Goal: Book appointment/travel/reservation

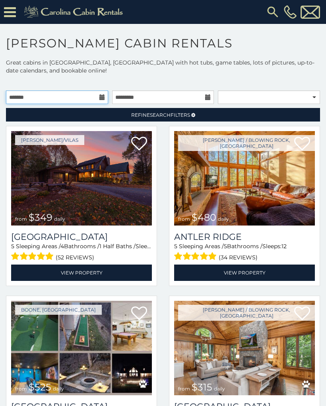
click at [95, 98] on input "text" at bounding box center [57, 97] width 102 height 14
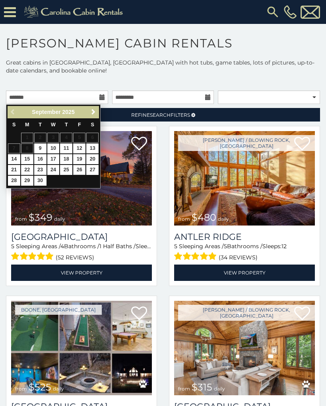
click at [80, 168] on link "26" at bounding box center [79, 170] width 12 height 10
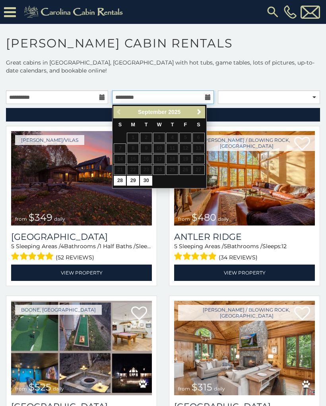
click at [205, 101] on input "text" at bounding box center [163, 97] width 102 height 14
click at [197, 112] on span "Next" at bounding box center [199, 112] width 6 height 6
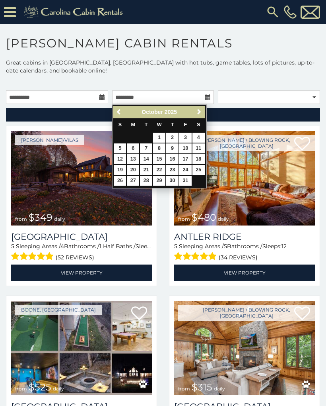
click at [198, 114] on span "Next" at bounding box center [199, 112] width 6 height 6
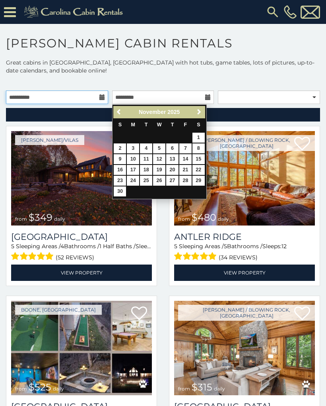
click at [99, 94] on input "**********" at bounding box center [57, 97] width 102 height 14
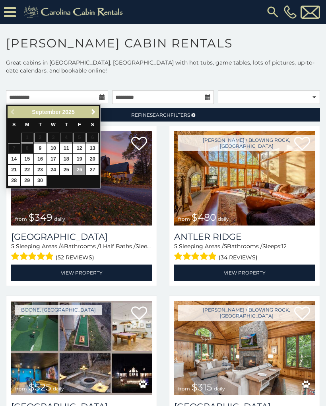
click at [96, 113] on span "Next" at bounding box center [93, 112] width 6 height 6
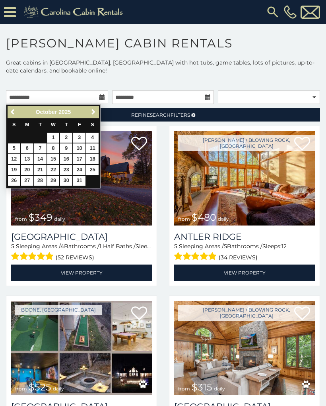
click at [96, 113] on span "Next" at bounding box center [93, 112] width 6 height 6
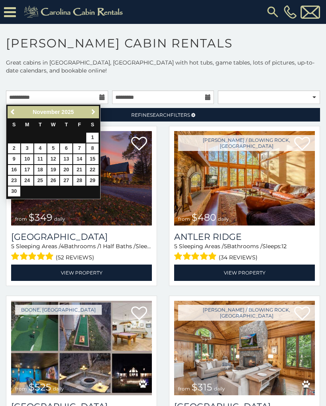
click at [95, 113] on span "Next" at bounding box center [93, 112] width 6 height 6
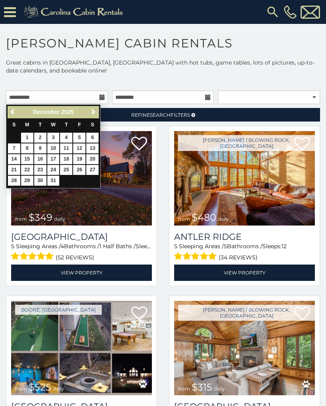
click at [84, 169] on link "26" at bounding box center [79, 170] width 12 height 10
type input "**********"
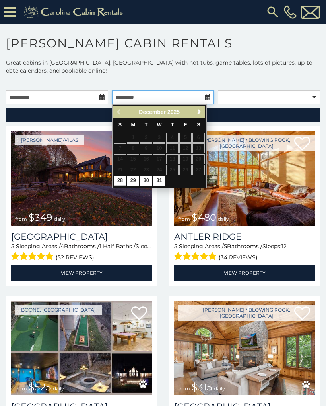
click at [205, 99] on input "text" at bounding box center [163, 97] width 102 height 14
click at [199, 113] on span "Next" at bounding box center [199, 112] width 6 height 6
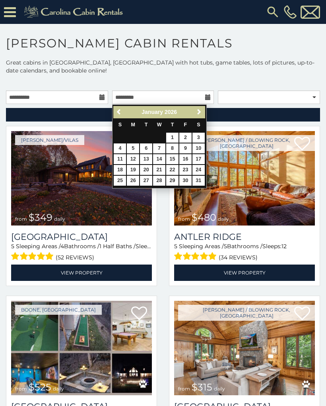
click at [189, 135] on link "2" at bounding box center [185, 138] width 12 height 10
type input "**********"
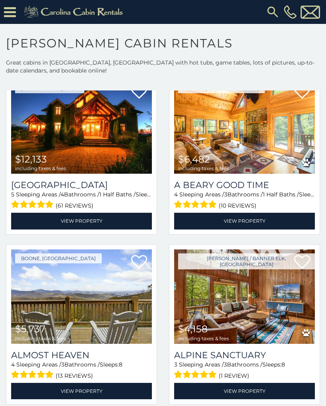
scroll to position [222, 0]
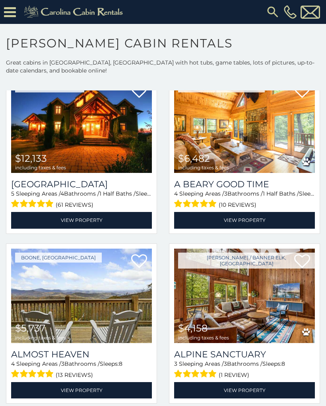
click at [254, 289] on img at bounding box center [244, 295] width 141 height 94
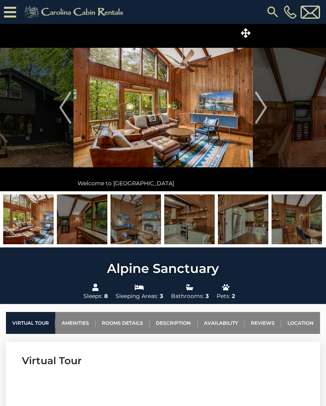
click at [266, 115] on img "Next" at bounding box center [261, 108] width 12 height 32
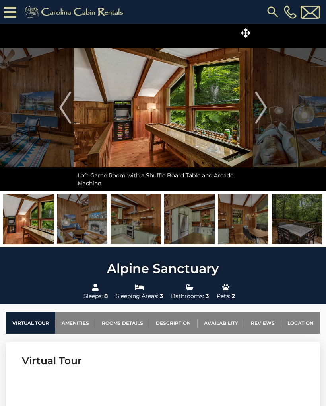
click at [264, 113] on img "Next" at bounding box center [261, 108] width 12 height 32
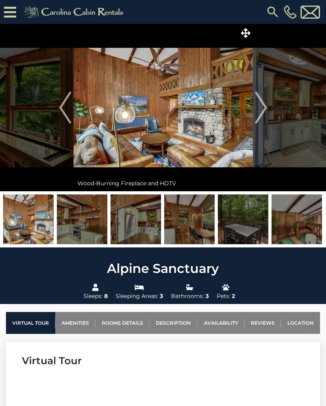
click at [265, 107] on img "Next" at bounding box center [261, 108] width 12 height 32
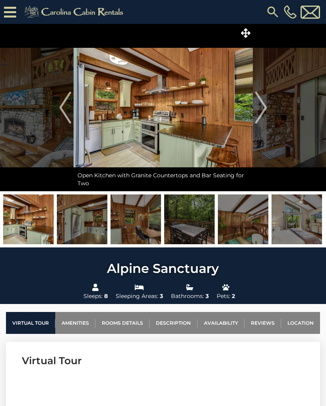
click at [261, 112] on img "Next" at bounding box center [261, 108] width 12 height 32
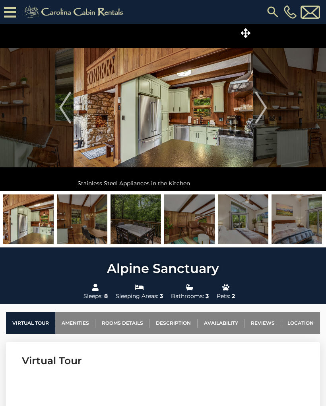
click at [262, 115] on img "Next" at bounding box center [261, 108] width 12 height 32
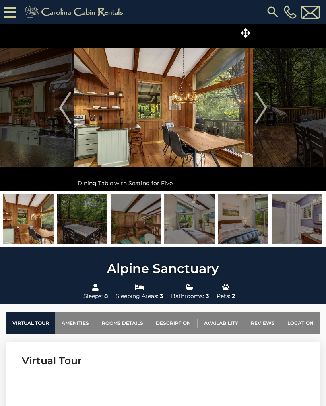
click at [260, 110] on img "Next" at bounding box center [261, 108] width 12 height 32
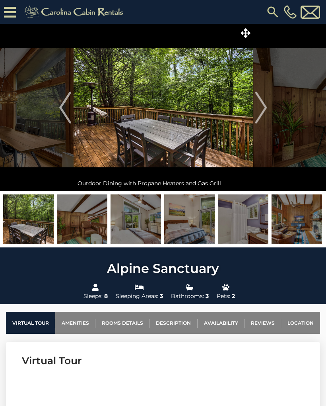
click at [265, 111] on img "Next" at bounding box center [261, 108] width 12 height 32
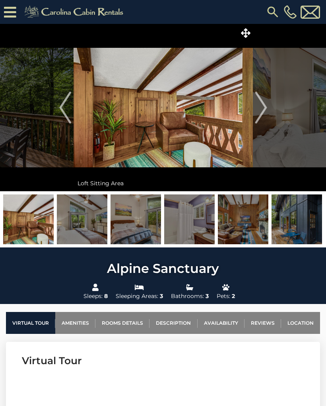
click at [265, 111] on img "Next" at bounding box center [261, 108] width 12 height 32
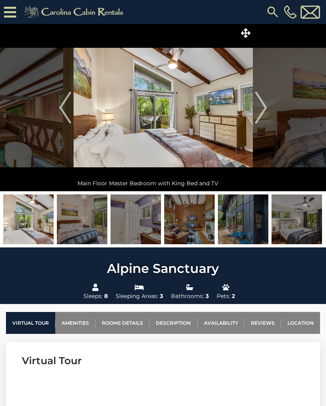
click at [261, 107] on img "Next" at bounding box center [261, 108] width 12 height 32
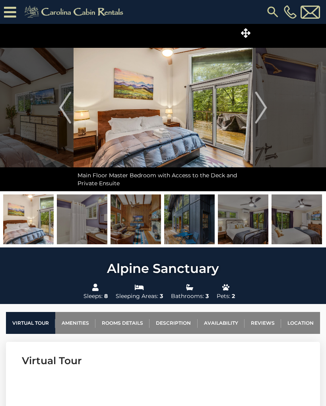
click at [260, 109] on img "Next" at bounding box center [261, 108] width 12 height 32
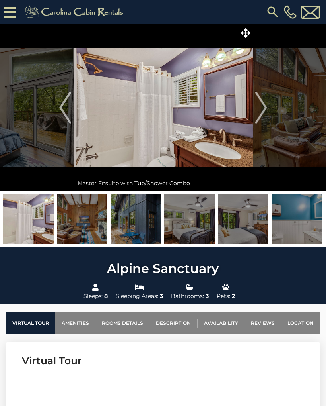
click at [263, 107] on img "Next" at bounding box center [261, 108] width 12 height 32
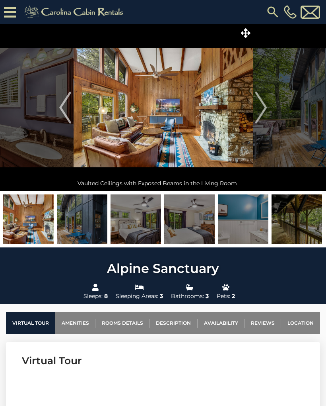
click at [264, 113] on img "Next" at bounding box center [261, 108] width 12 height 32
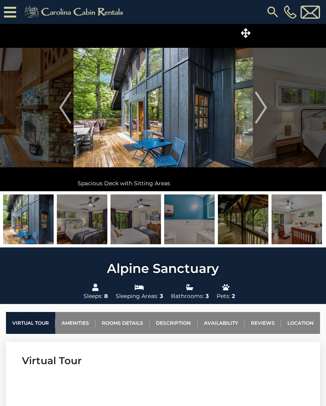
click at [265, 112] on img "Next" at bounding box center [261, 108] width 12 height 32
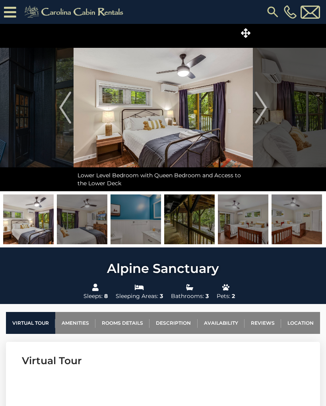
click at [262, 113] on img "Next" at bounding box center [261, 108] width 12 height 32
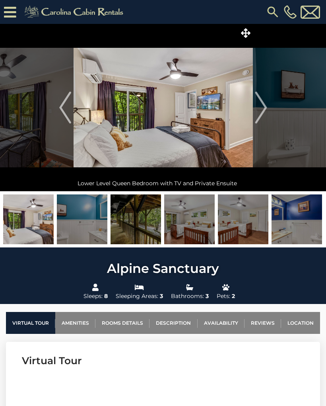
click at [263, 115] on img "Next" at bounding box center [261, 108] width 12 height 32
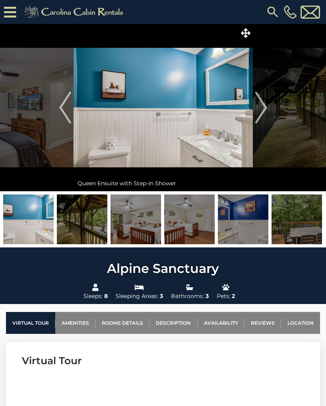
click at [265, 109] on img "Next" at bounding box center [261, 108] width 12 height 32
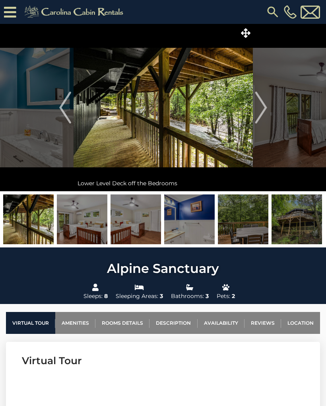
click at [261, 106] on img "Next" at bounding box center [261, 108] width 12 height 32
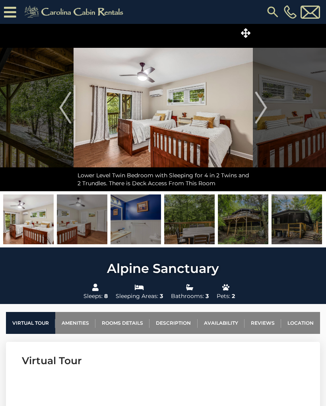
click at [267, 104] on img "Next" at bounding box center [261, 108] width 12 height 32
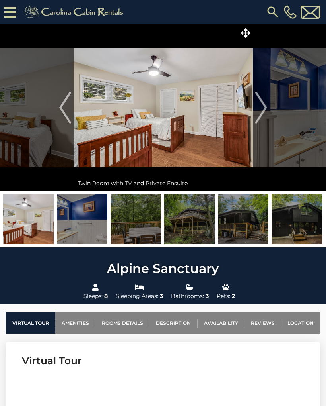
click at [265, 106] on img "Next" at bounding box center [261, 108] width 12 height 32
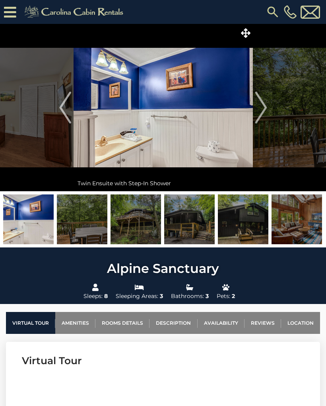
click at [264, 103] on img "Next" at bounding box center [261, 108] width 12 height 32
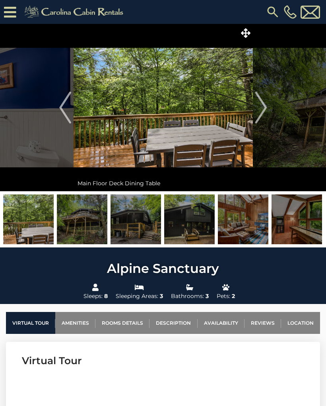
click at [263, 107] on img "Next" at bounding box center [261, 108] width 12 height 32
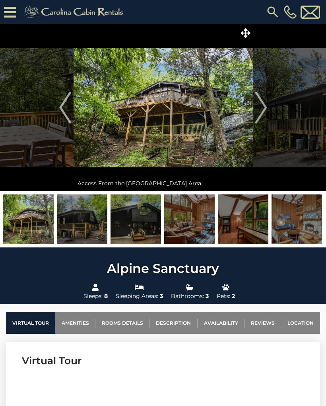
click at [262, 105] on img "Next" at bounding box center [261, 108] width 12 height 32
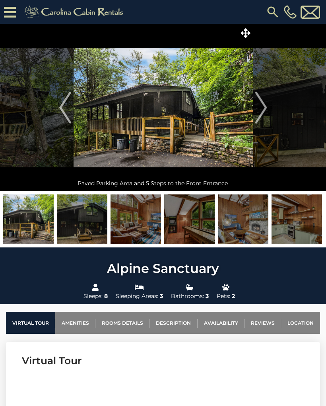
click at [267, 107] on img "Next" at bounding box center [261, 108] width 12 height 32
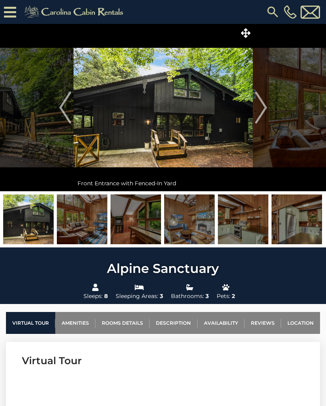
click at [266, 102] on img "Next" at bounding box center [261, 108] width 12 height 32
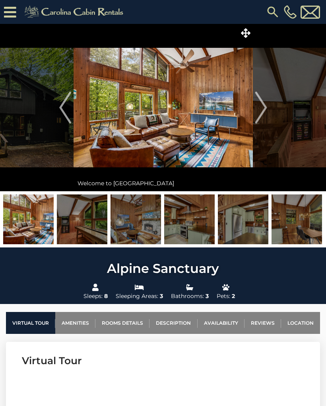
click at [259, 105] on img "Next" at bounding box center [261, 108] width 12 height 32
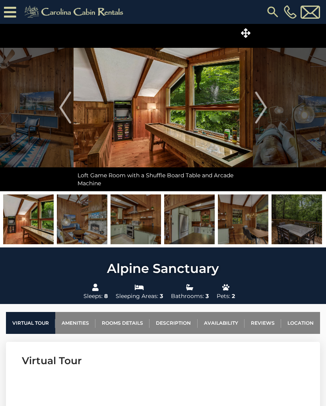
click at [265, 101] on img "Next" at bounding box center [261, 108] width 12 height 32
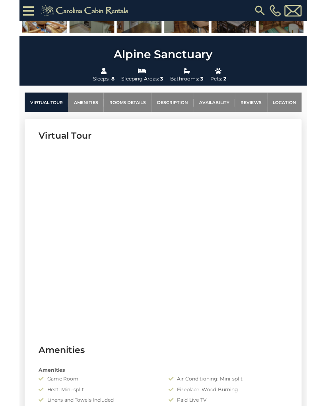
scroll to position [245, 0]
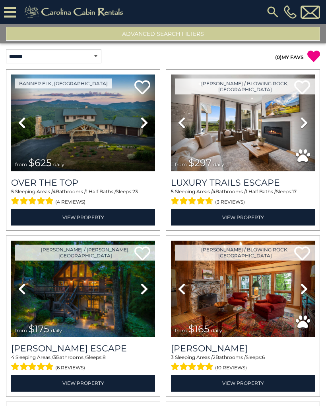
click at [234, 32] on button "Advanced Search Filters" at bounding box center [163, 34] width 314 height 14
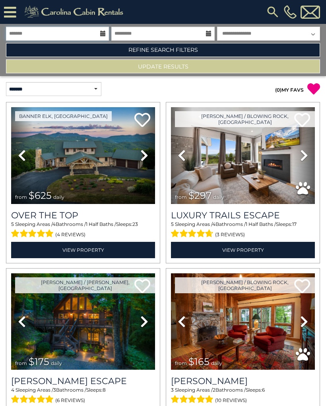
click at [101, 29] on input "text" at bounding box center [57, 34] width 103 height 14
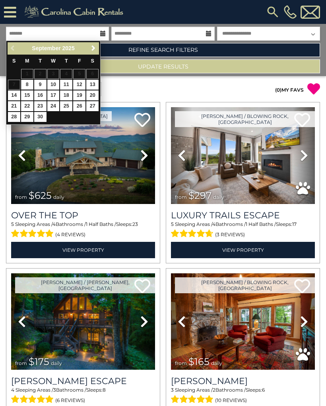
click at [96, 45] on span "Next" at bounding box center [93, 48] width 6 height 6
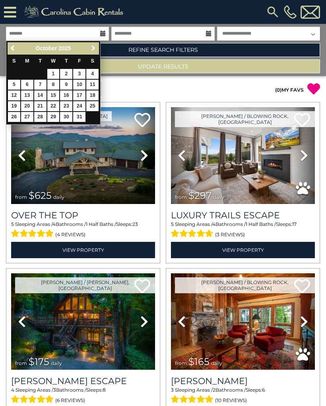
click at [97, 44] on link "Next" at bounding box center [93, 48] width 10 height 10
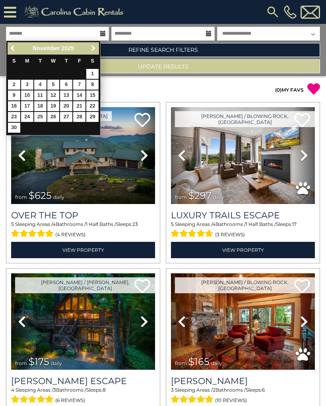
click at [94, 47] on span "Next" at bounding box center [93, 48] width 6 height 6
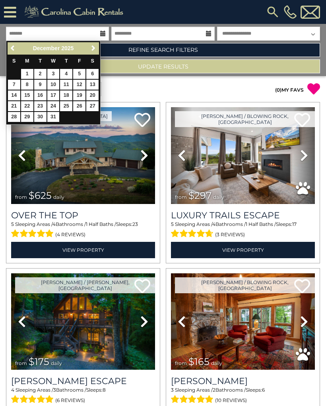
click at [83, 105] on link "26" at bounding box center [79, 106] width 12 height 10
type input "********"
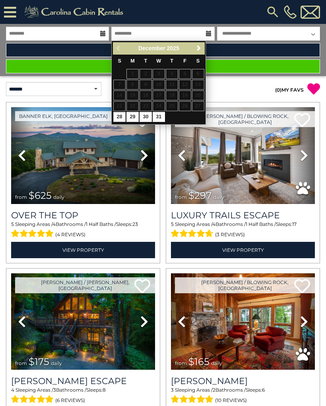
click at [201, 48] on span "Next" at bounding box center [199, 48] width 6 height 6
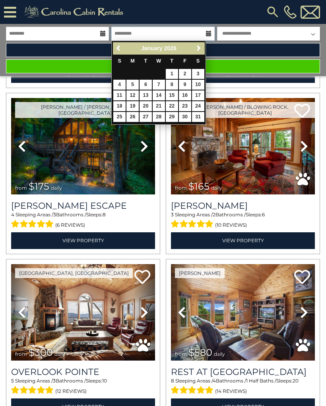
scroll to position [176, 0]
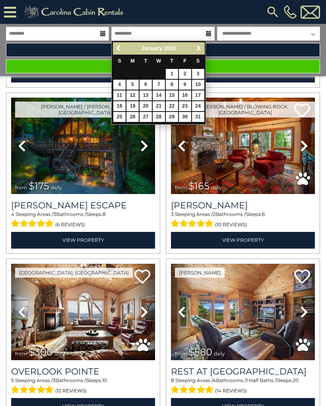
click at [189, 72] on link "2" at bounding box center [185, 74] width 12 height 10
type input "******"
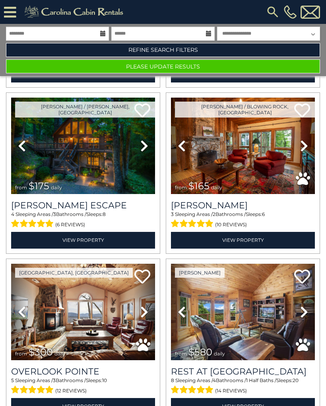
click at [95, 155] on img at bounding box center [83, 146] width 144 height 97
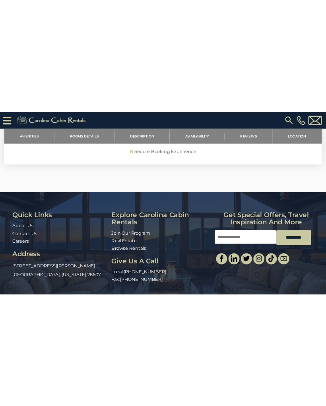
scroll to position [2012, 0]
